Goal: Find specific page/section: Find specific page/section

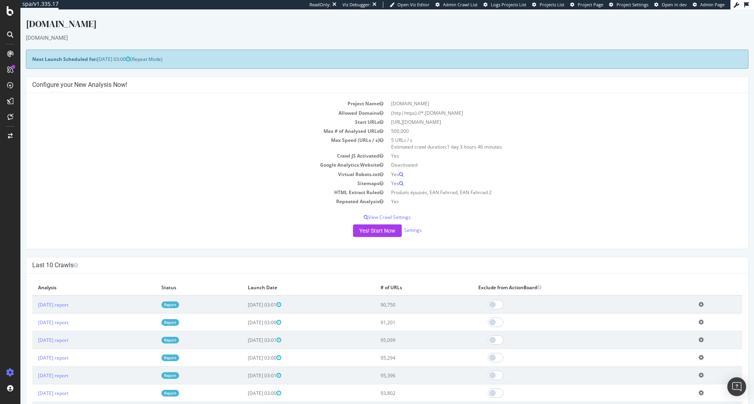
click at [582, 8] on div "ReadOnly: Viz Debugger: Open Viz Editor Admin Crawl List Logs Projects List Pro…" at bounding box center [519, 4] width 421 height 9
click at [591, 6] on span "Project Page" at bounding box center [591, 5] width 26 height 6
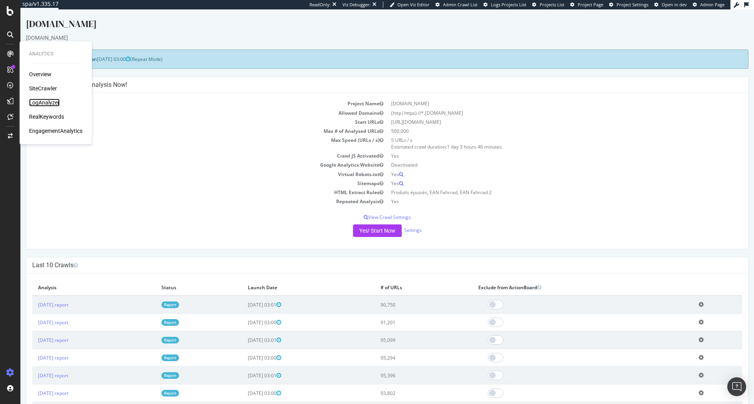
click at [46, 102] on div "LogAnalyzer" at bounding box center [44, 103] width 31 height 8
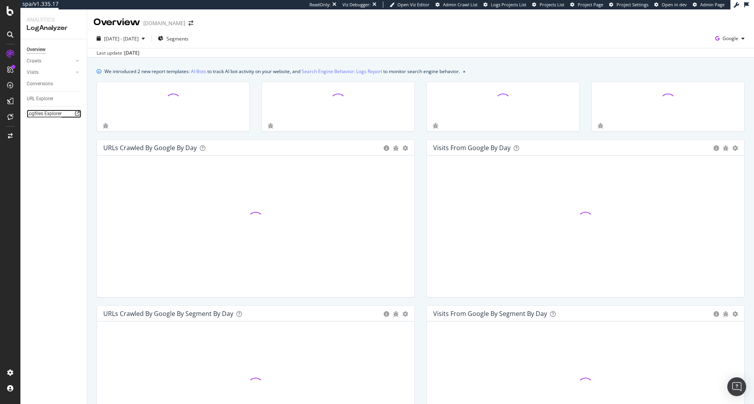
click at [36, 114] on div "Logfiles Explorer" at bounding box center [44, 114] width 35 height 8
